Goal: Information Seeking & Learning: Learn about a topic

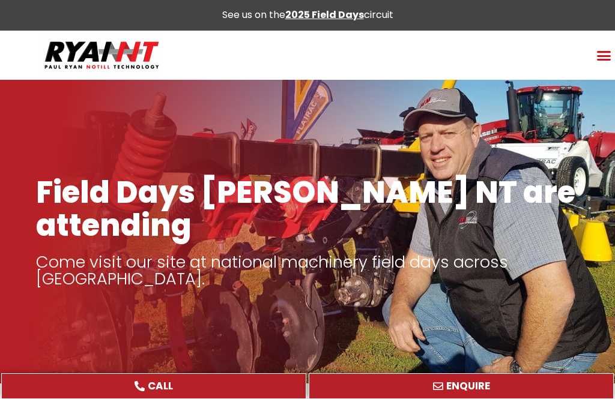
click at [607, 53] on icon "Menu Toggle" at bounding box center [603, 55] width 15 height 15
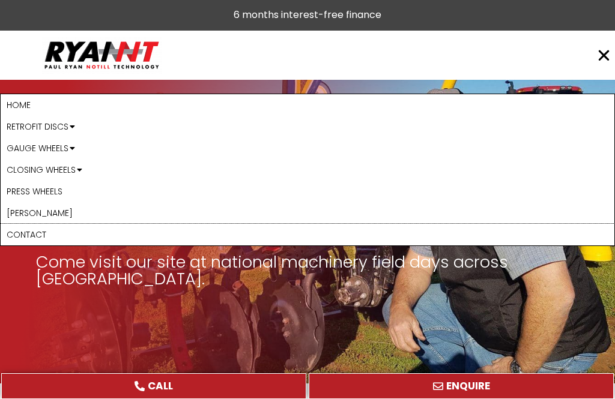
click at [92, 245] on link "Contact" at bounding box center [308, 235] width 614 height 22
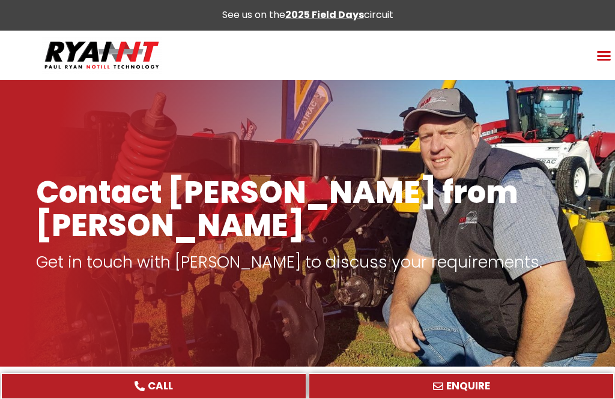
click at [599, 56] on icon "Menu Toggle" at bounding box center [603, 55] width 15 height 15
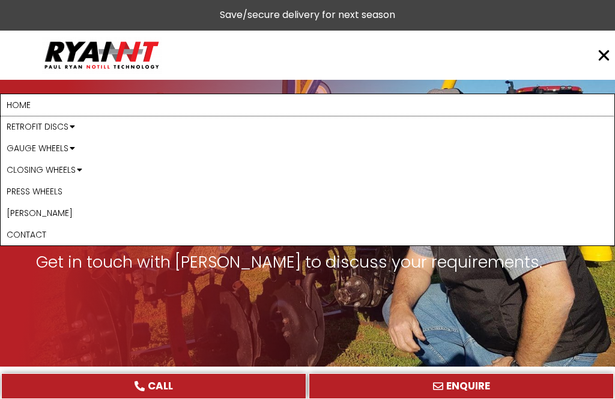
click at [23, 104] on link "Home" at bounding box center [308, 105] width 614 height 22
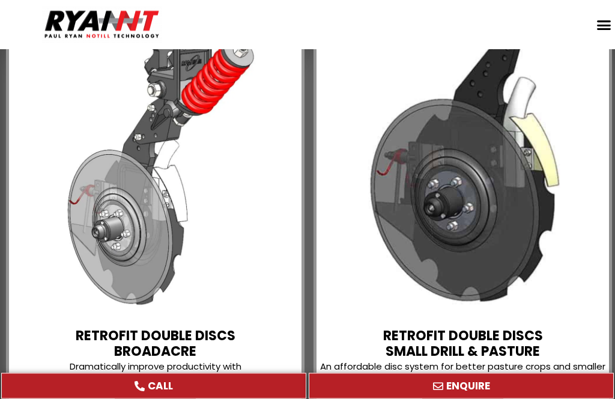
scroll to position [1033, 0]
click at [171, 393] on link "READ MORE" at bounding box center [156, 404] width 82 height 22
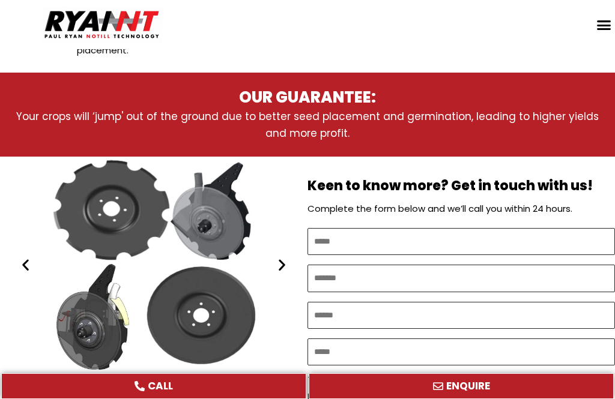
scroll to position [587, 0]
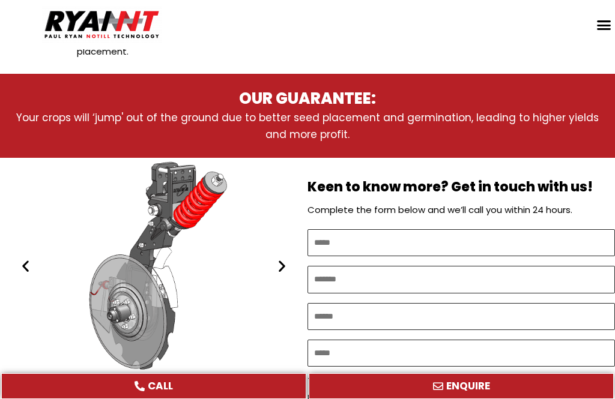
click at [288, 259] on icon "Next slide" at bounding box center [281, 266] width 15 height 15
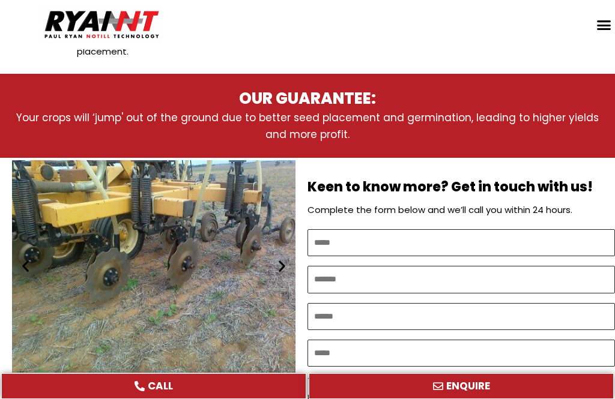
click at [182, 225] on div "Ryan NT (RFM NT) Ezee On DD" at bounding box center [154, 266] width 284 height 217
click at [175, 232] on div "Ryan NT (RFM NT) Ezee On DD" at bounding box center [154, 266] width 284 height 217
click at [180, 234] on div "Ryan NT (RFM NT) Ezee On DD" at bounding box center [154, 266] width 284 height 217
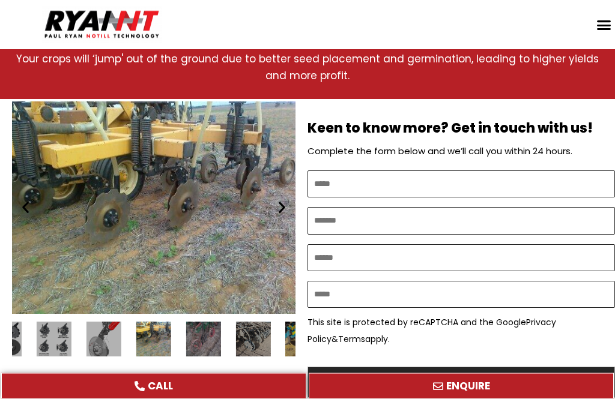
click at [157, 323] on div "Ryan NT (RFM NT) Ezee On DD" at bounding box center [153, 340] width 35 height 35
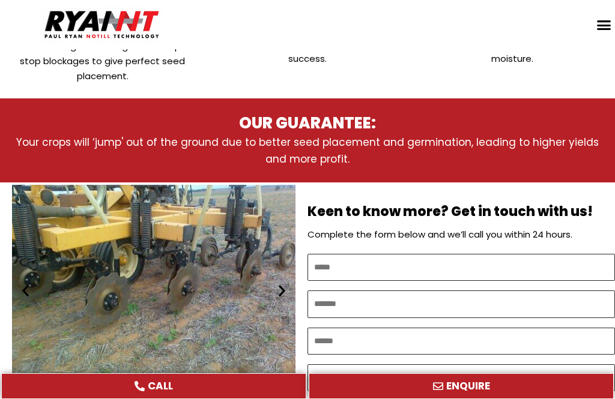
scroll to position [553, 0]
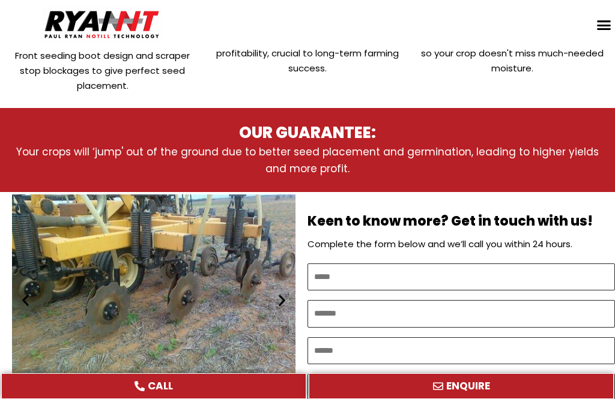
click at [284, 293] on icon "Next slide" at bounding box center [281, 300] width 15 height 15
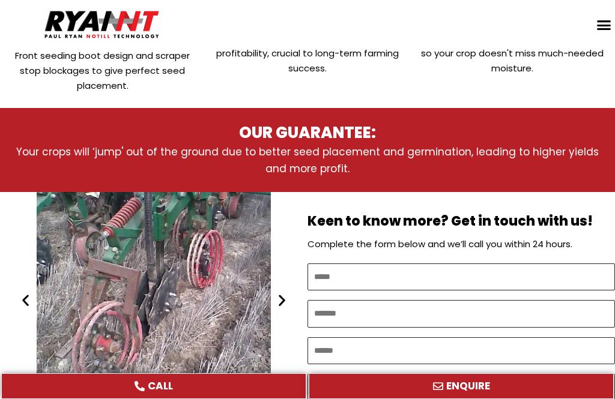
click at [285, 293] on icon "Next slide" at bounding box center [281, 300] width 15 height 15
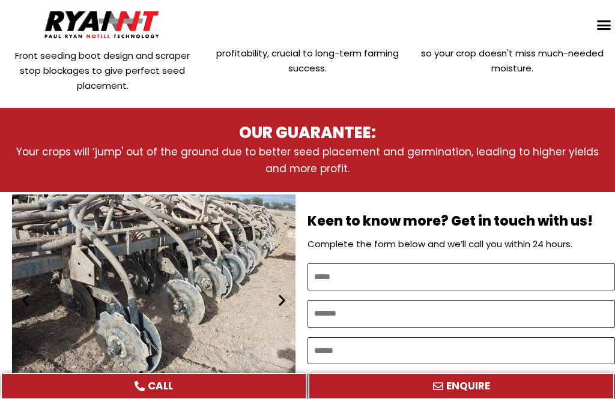
click at [284, 293] on icon "Next slide" at bounding box center [281, 300] width 15 height 15
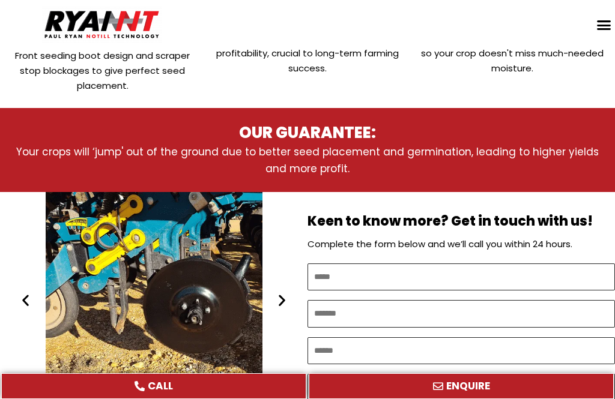
click at [26, 293] on icon "Previous slide" at bounding box center [25, 300] width 15 height 15
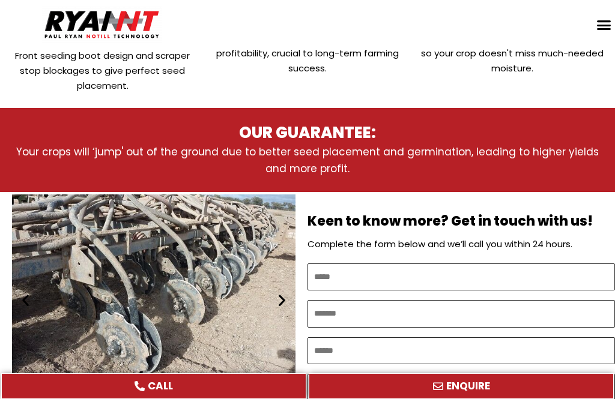
click at [287, 293] on icon "Next slide" at bounding box center [281, 300] width 15 height 15
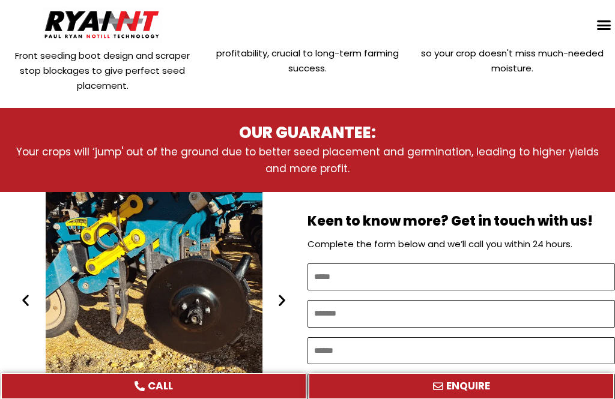
click at [285, 293] on icon "Next slide" at bounding box center [281, 300] width 15 height 15
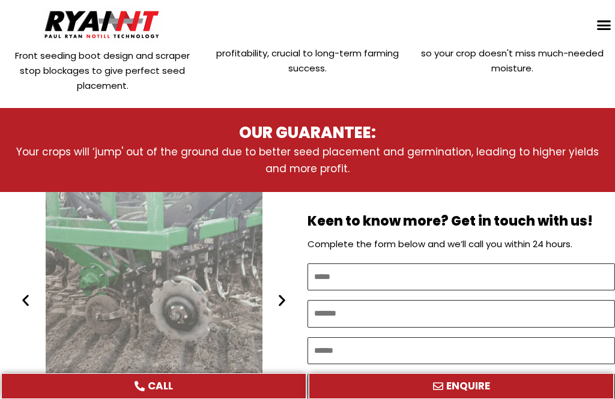
click at [279, 293] on icon "Next slide" at bounding box center [281, 300] width 15 height 15
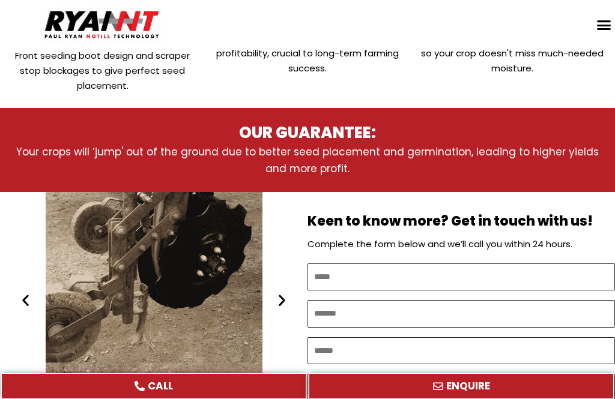
click at [293, 276] on div "Ryan NT (RFM NT) RETROFIT DOUBLE DISCS DBS" at bounding box center [154, 300] width 284 height 217
click at [285, 293] on icon "Next slide" at bounding box center [281, 300] width 15 height 15
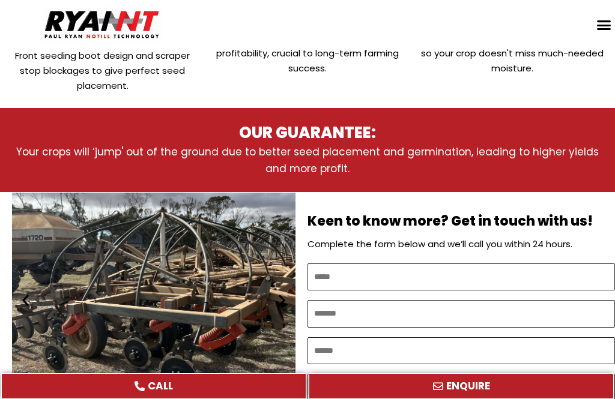
click at [286, 293] on icon "Next slide" at bounding box center [281, 300] width 15 height 15
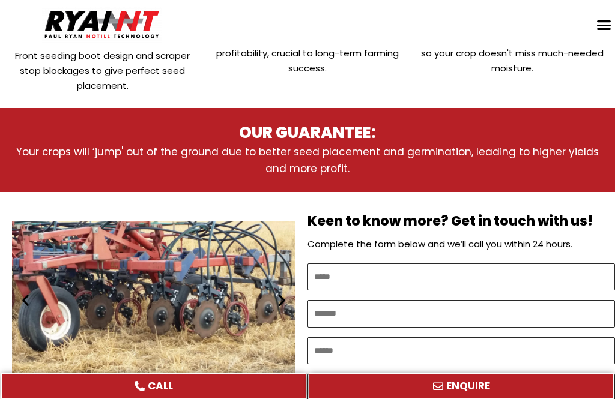
click at [287, 293] on icon "Next slide" at bounding box center [281, 300] width 15 height 15
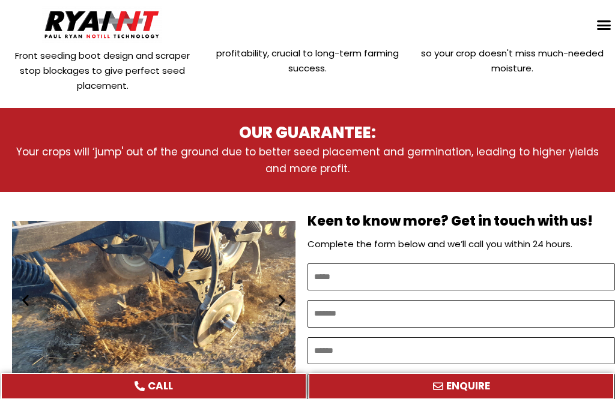
click at [281, 293] on icon "Next slide" at bounding box center [281, 300] width 15 height 15
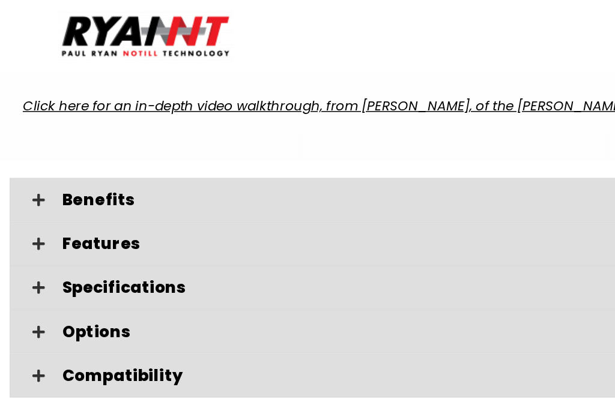
scroll to position [1825, 0]
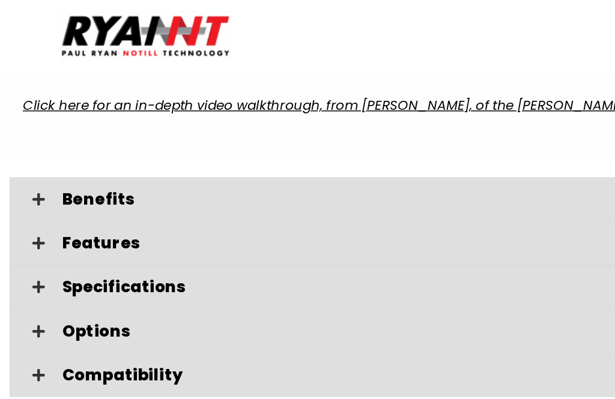
click at [80, 131] on span "Benefits" at bounding box center [320, 136] width 551 height 11
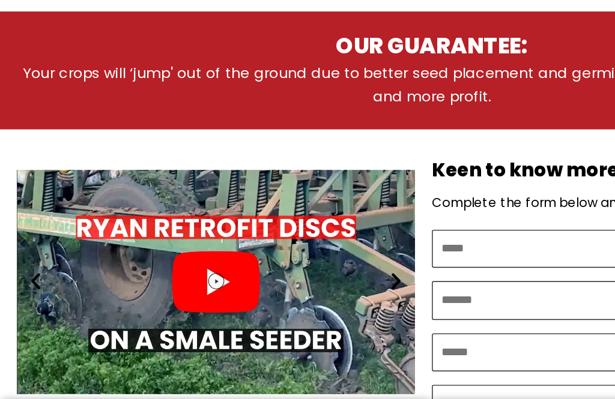
scroll to position [565, 0]
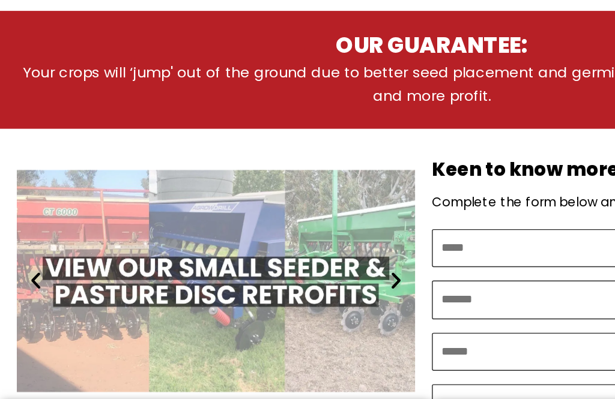
click at [207, 180] on div "Small farm seeder and pasture drill double disc retrofits" at bounding box center [154, 288] width 284 height 217
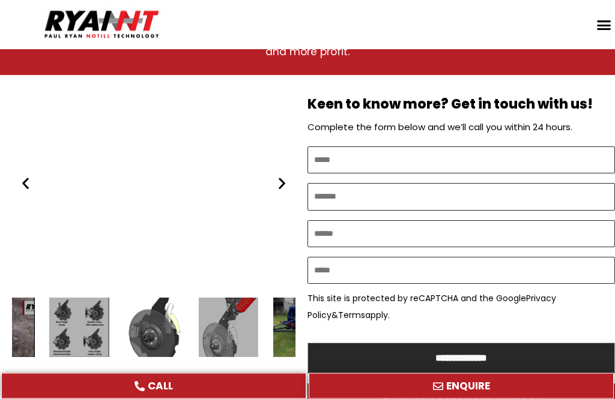
scroll to position [655, 0]
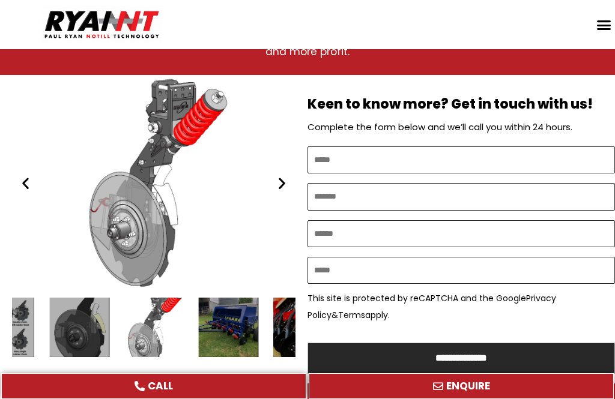
click at [166, 130] on div "Ryan NT (RFM NT) Double Disc on on Ryan Tyne Cultivator Tine. no till cropping" at bounding box center [154, 183] width 284 height 217
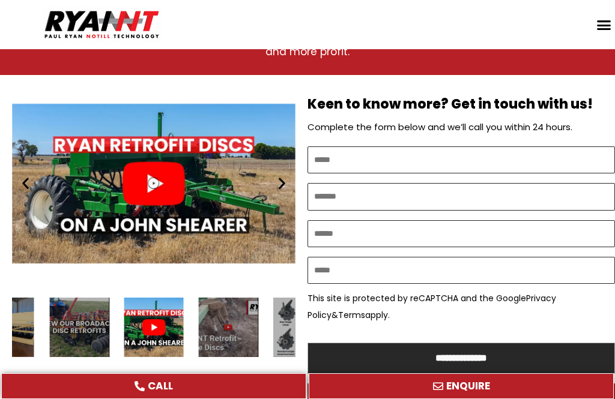
click at [157, 177] on icon "RYAN NT John Shearer Retrofit Double Discs small farm disc seeder" at bounding box center [154, 183] width 12 height 12
